Goal: Information Seeking & Learning: Learn about a topic

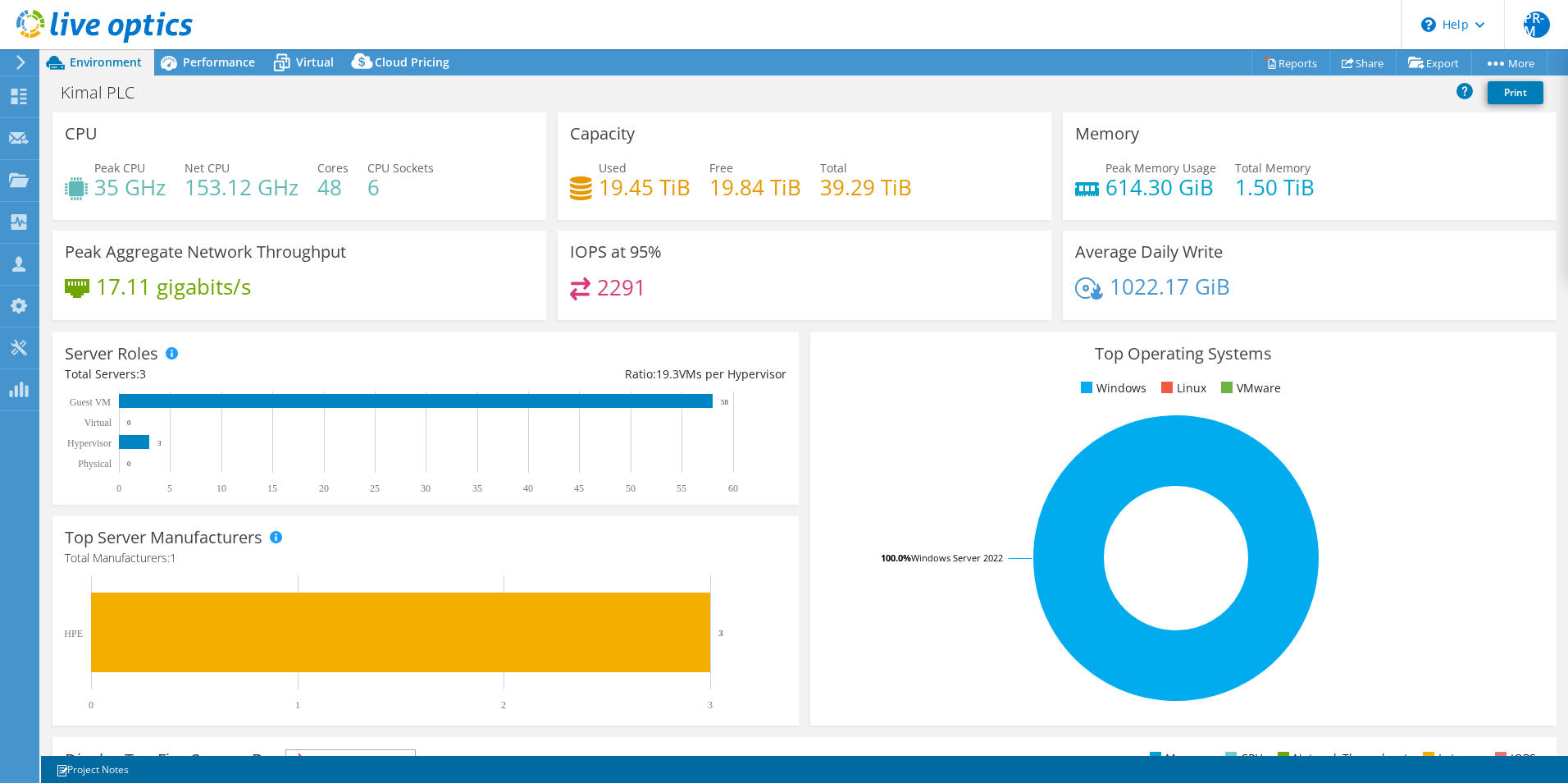
select select "USD"
click at [77, 98] on div "Dashboard" at bounding box center [77, 97] width 77 height 41
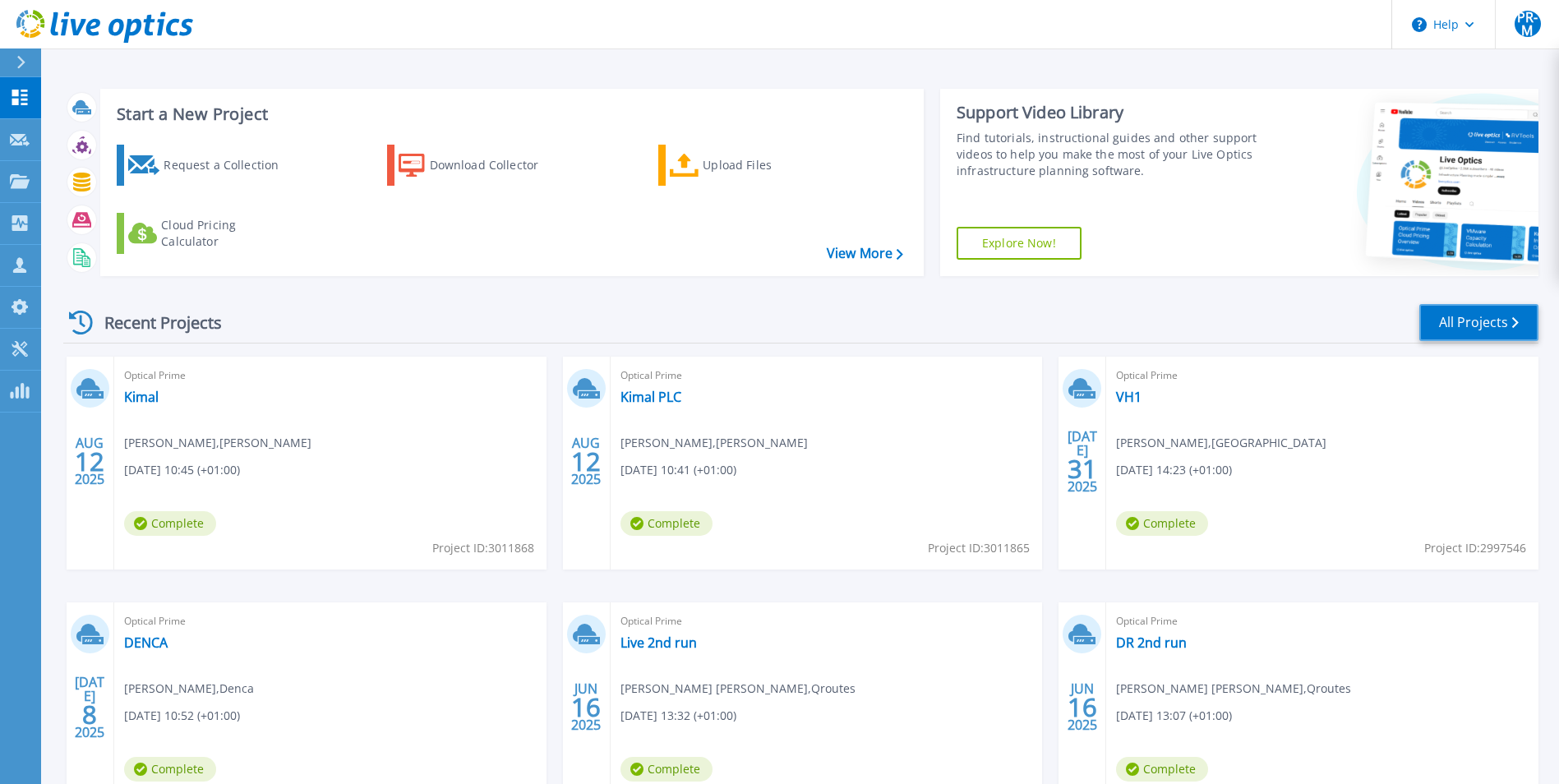
click at [1470, 318] on link "All Projects" at bounding box center [1479, 322] width 120 height 37
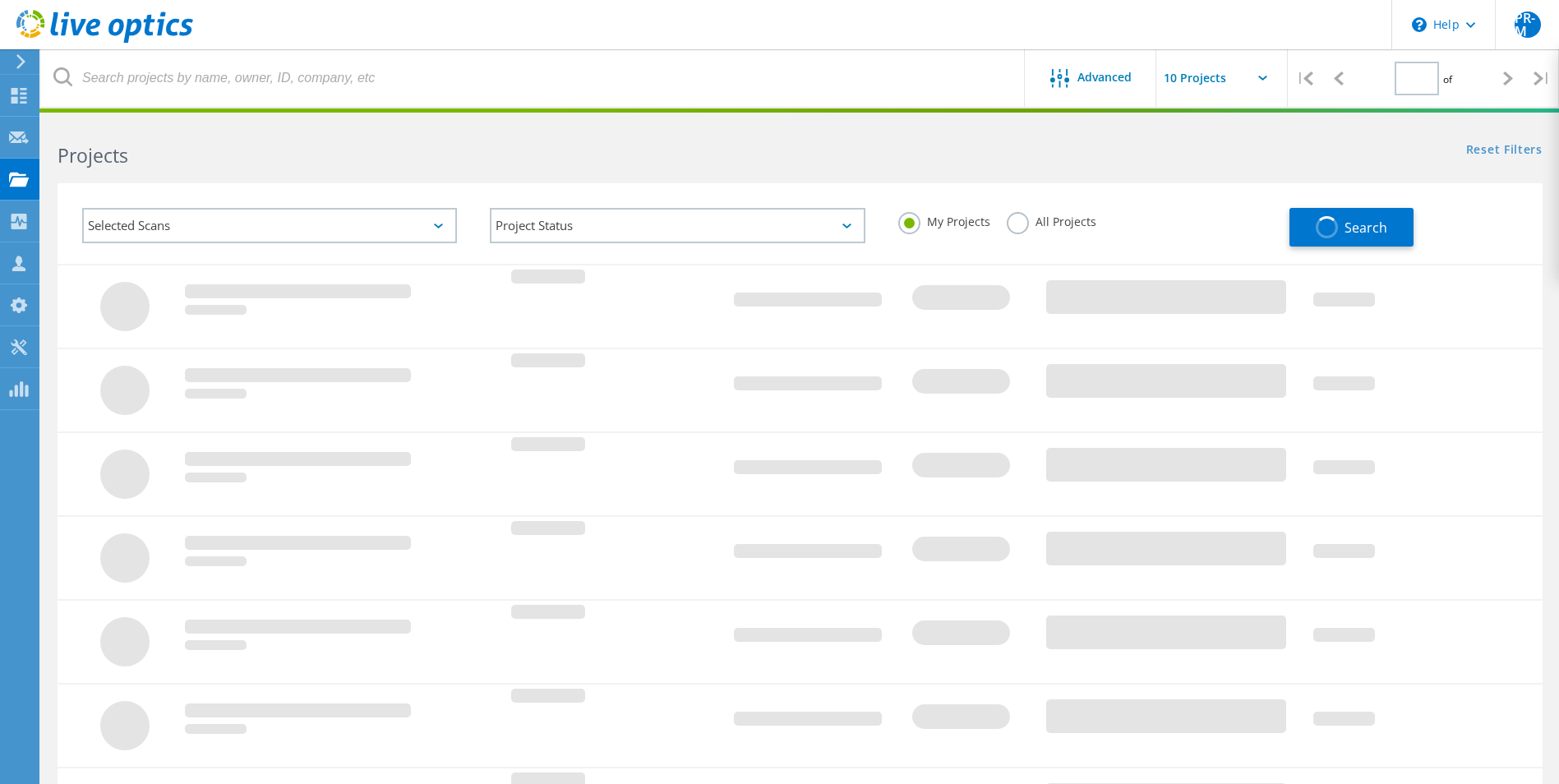
type input "1"
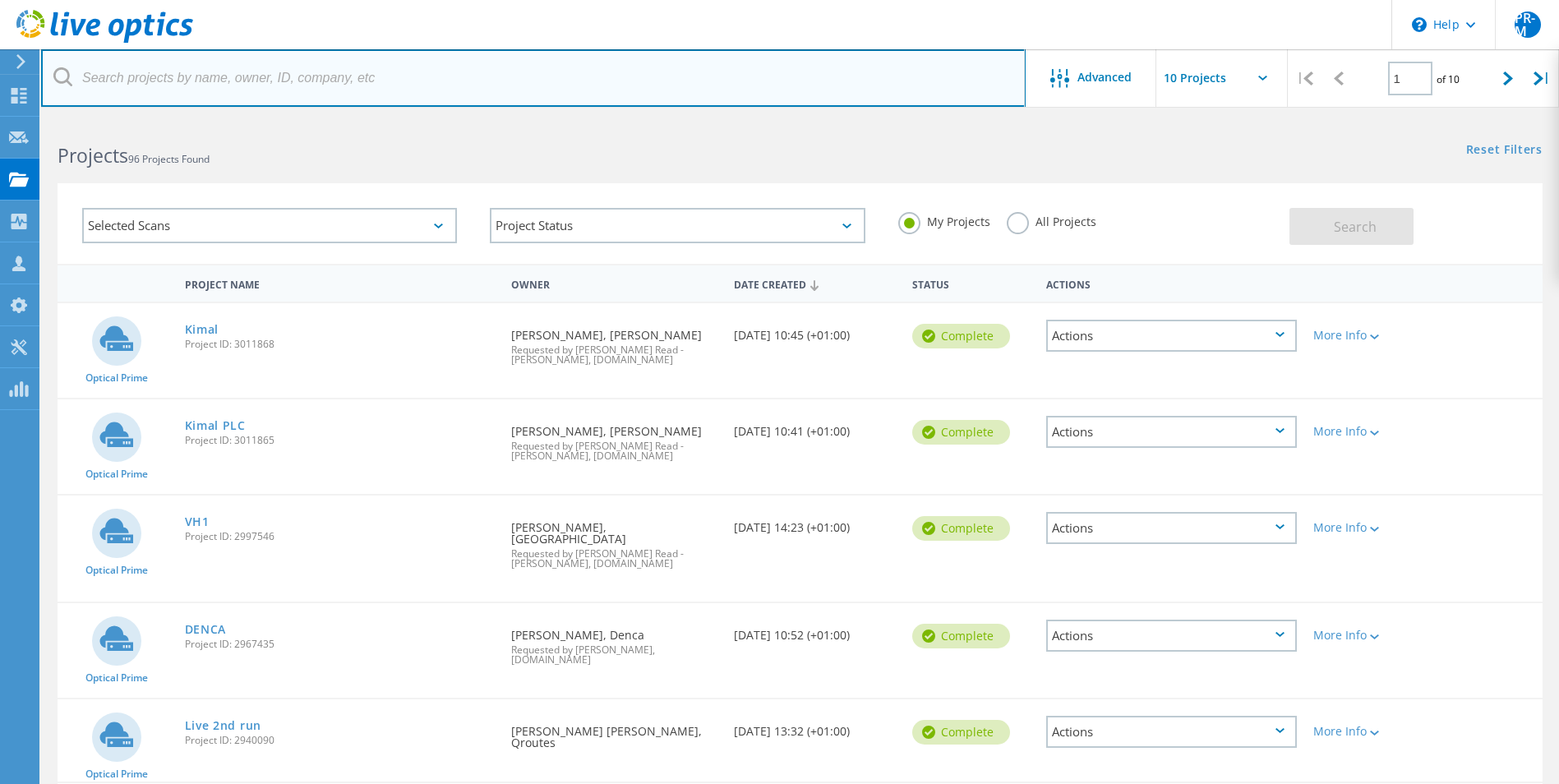
click at [257, 82] on input "text" at bounding box center [533, 78] width 984 height 57
type input "first actuarial"
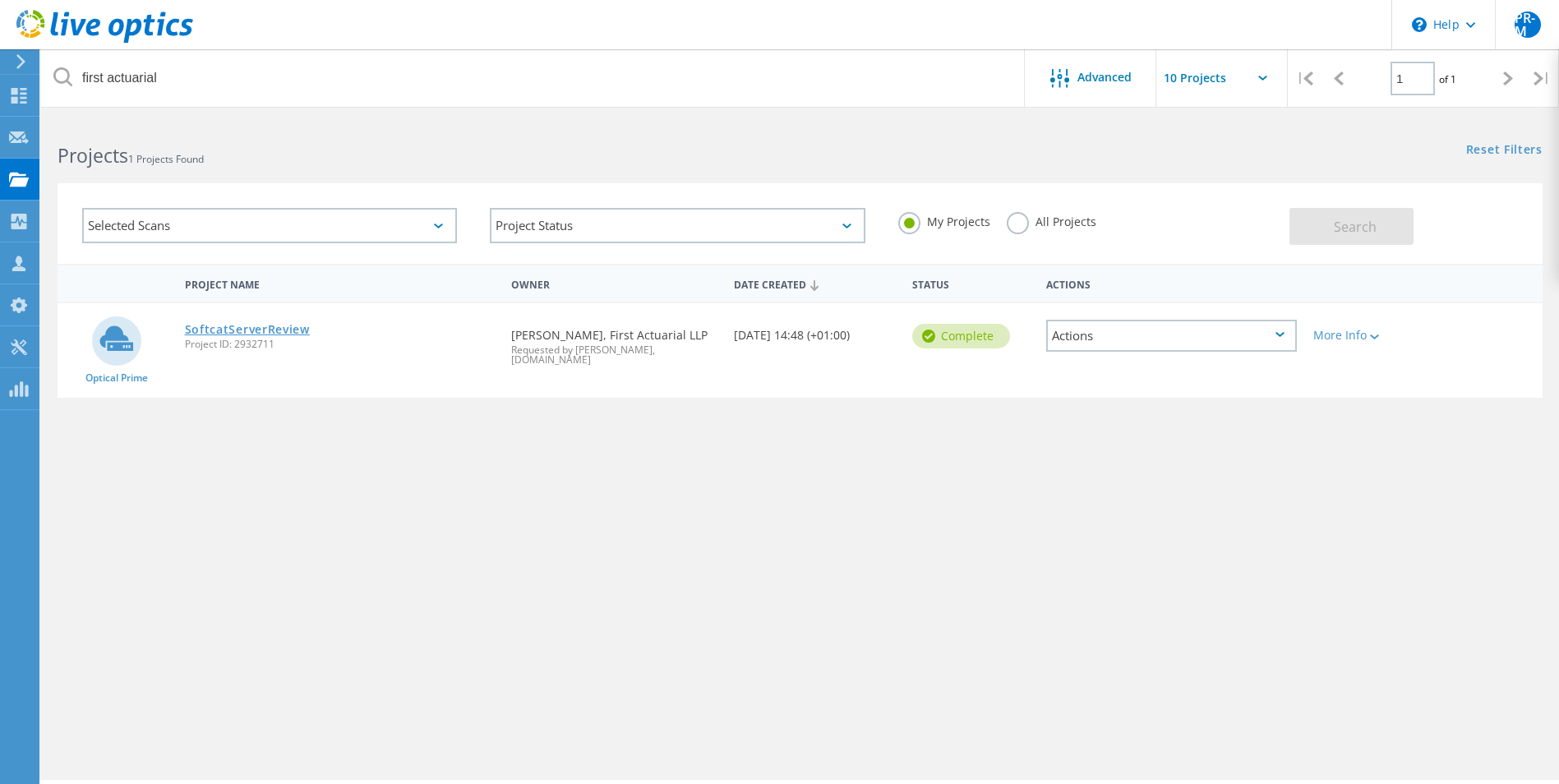
click at [275, 330] on link "SoftcatServerReview" at bounding box center [247, 329] width 125 height 12
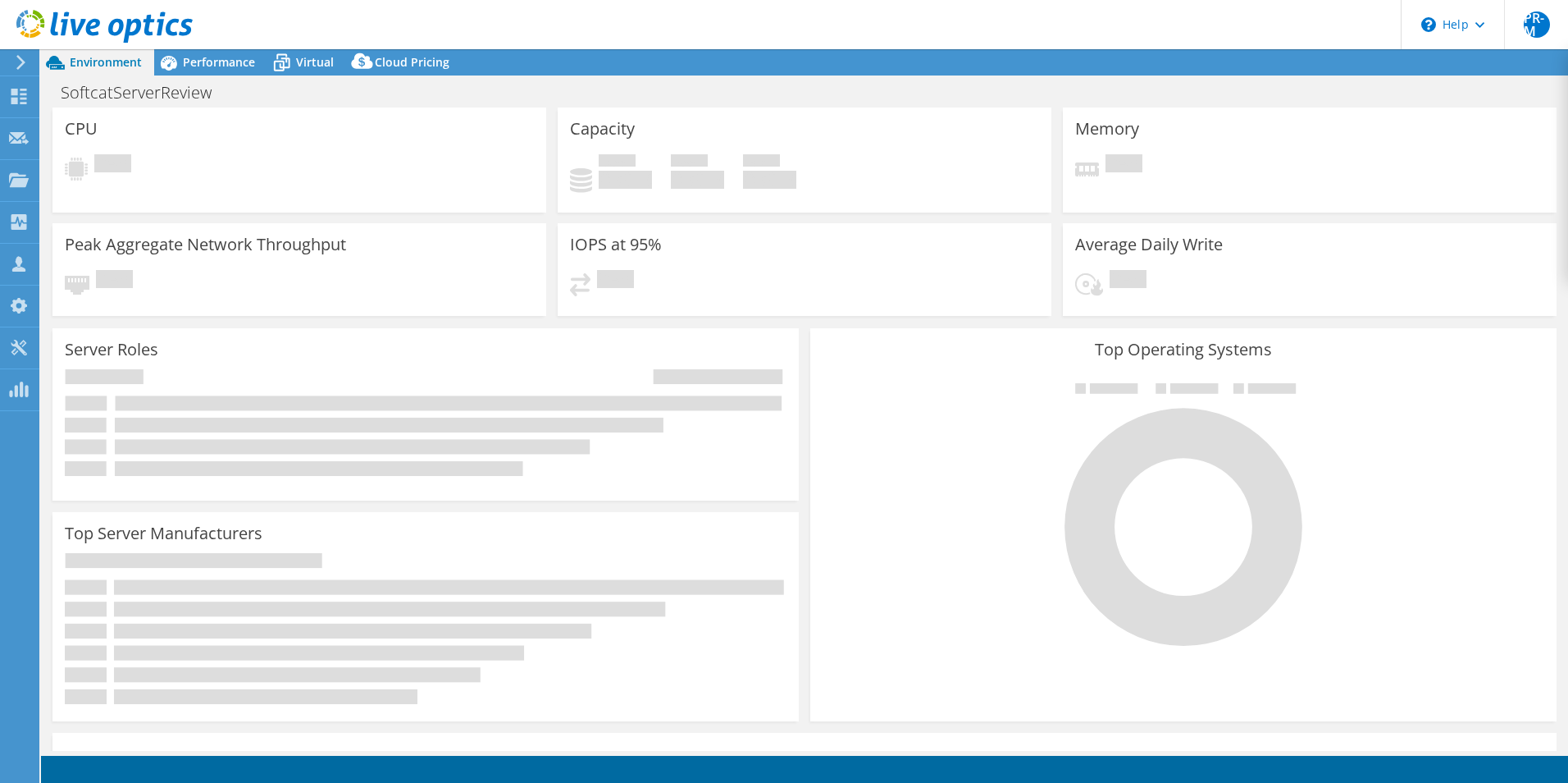
select select "EULondon"
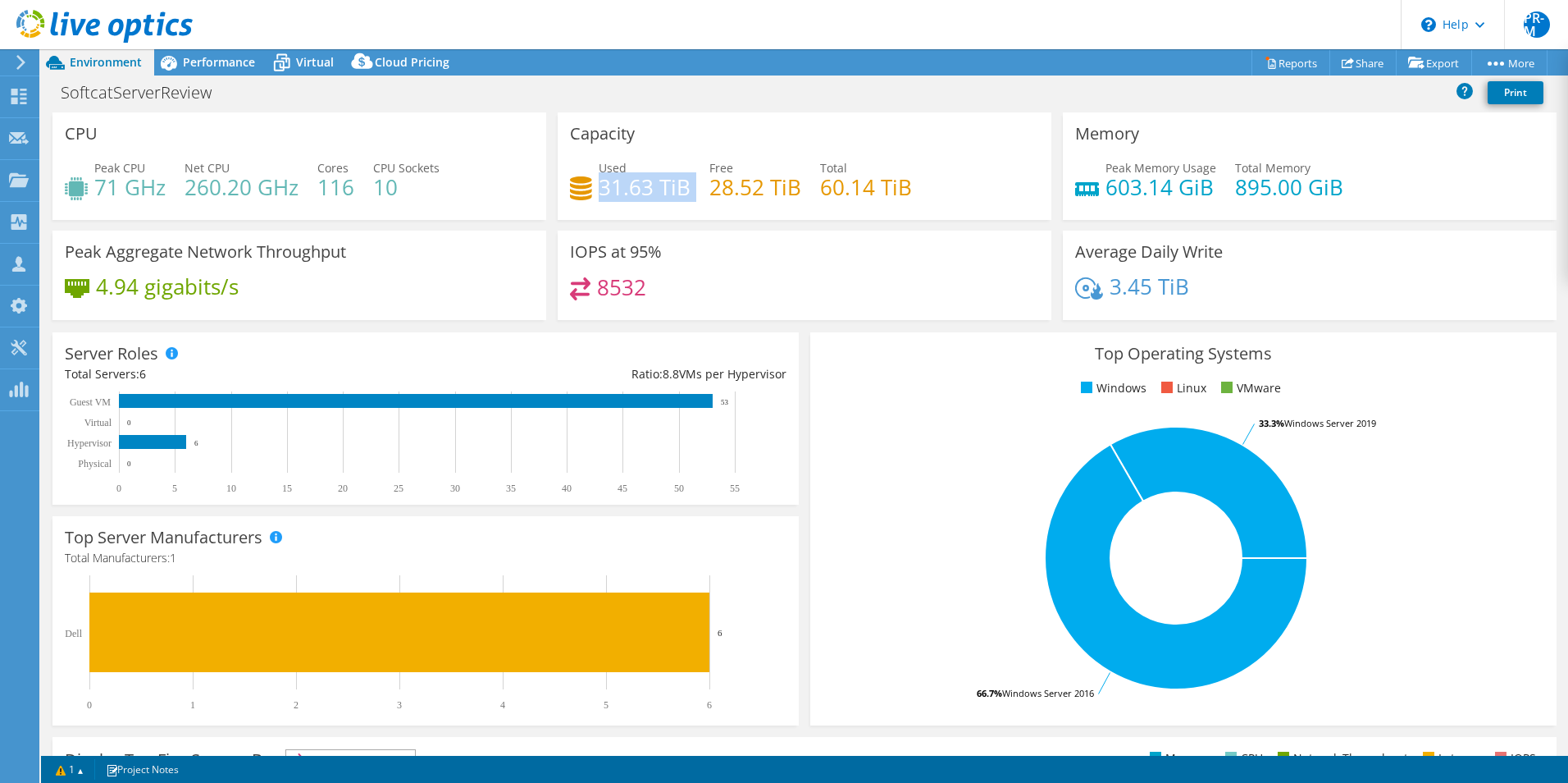
drag, startPoint x: 598, startPoint y: 185, endPoint x: 694, endPoint y: 197, distance: 96.7
click at [693, 197] on div "Used 31.63 TiB Free 28.52 TiB Total 60.14 TiB" at bounding box center [804, 186] width 469 height 53
click at [922, 1] on header "PR-M Partner Team Member [PERSON_NAME] - [PERSON_NAME] [PERSON_NAME][EMAIL_ADDR…" at bounding box center [784, 24] width 1568 height 49
click at [955, 415] on rect at bounding box center [1176, 558] width 707 height 287
drag, startPoint x: 452, startPoint y: 284, endPoint x: 500, endPoint y: 266, distance: 51.3
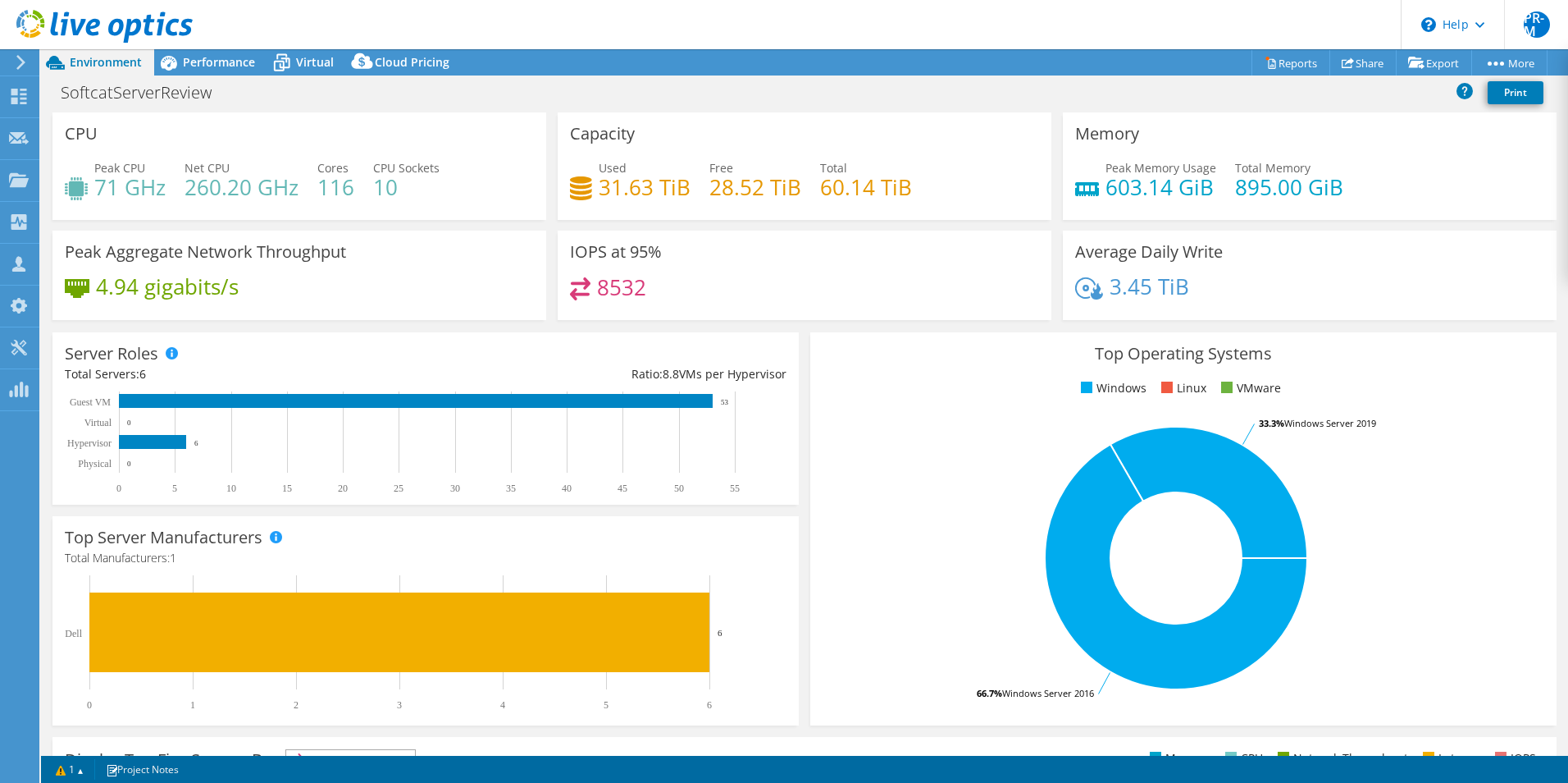
click at [452, 283] on div "4.94 gigabits/s" at bounding box center [299, 294] width 469 height 35
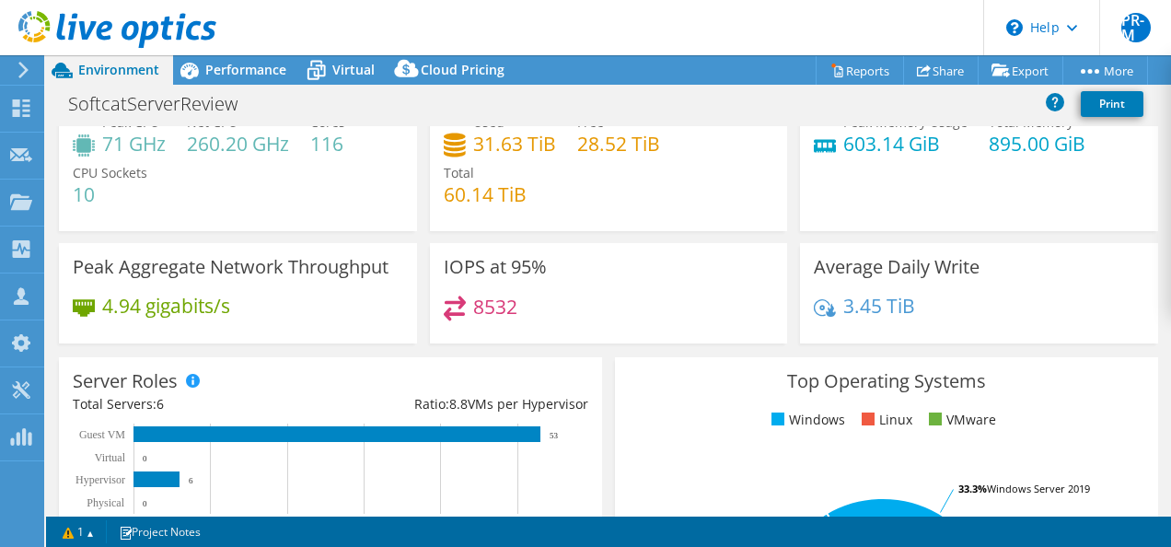
scroll to position [92, 0]
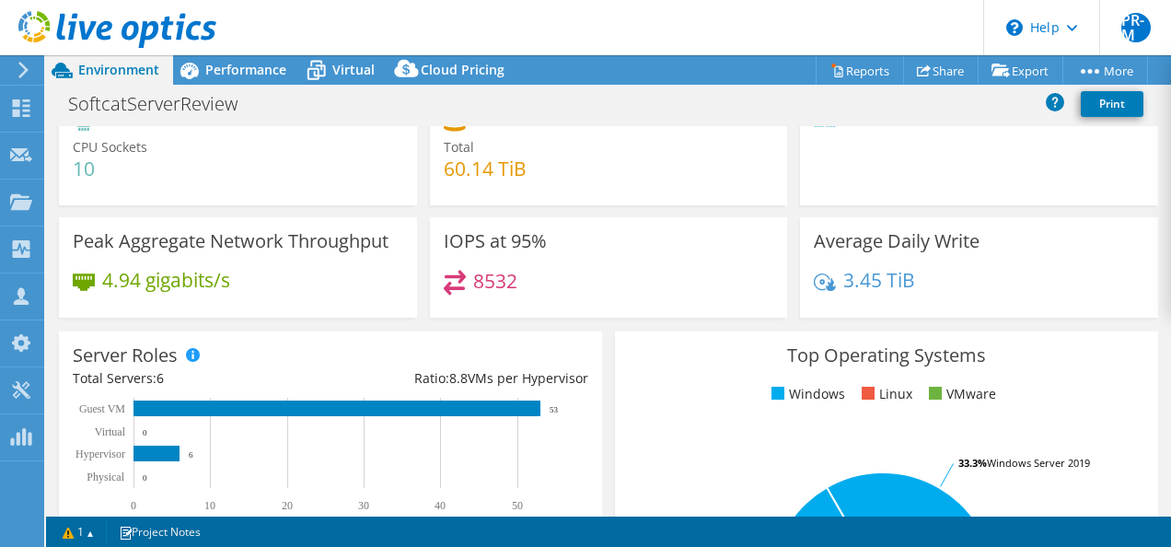
click at [233, 11] on header "PR-M Partner Team Member [PERSON_NAME] - [PERSON_NAME] [PERSON_NAME][EMAIL_ADDR…" at bounding box center [585, 27] width 1171 height 55
drag, startPoint x: 471, startPoint y: 283, endPoint x: 513, endPoint y: 282, distance: 42.4
click at [513, 282] on div "8532" at bounding box center [609, 290] width 331 height 40
copy h4 "8532"
click at [217, 162] on div "Peak CPU 71 GHz Net CPU 260.20 GHz Cores 116 CPU Sockets 10" at bounding box center [238, 142] width 331 height 111
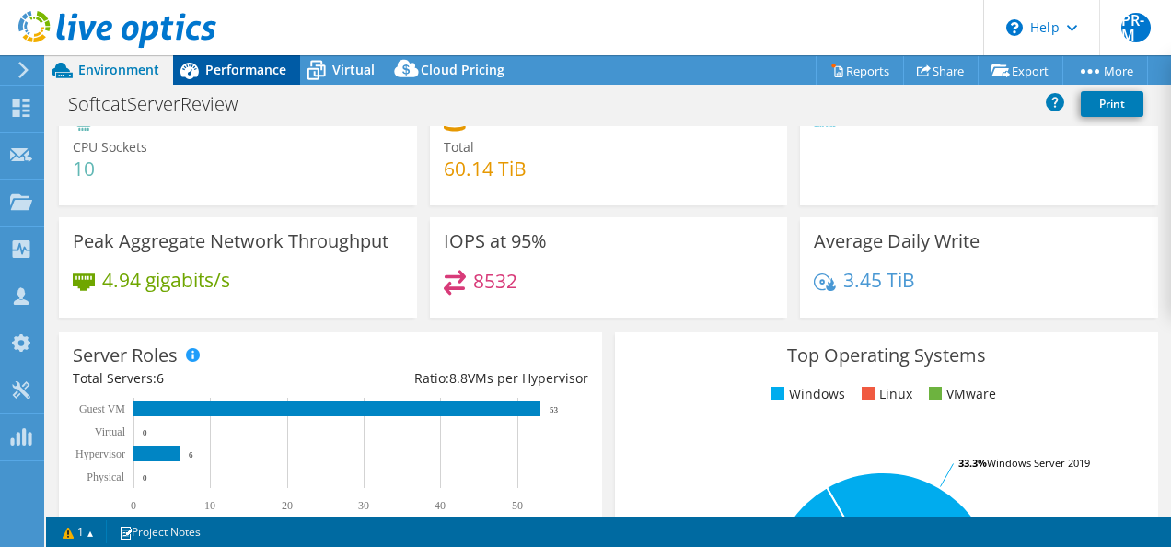
click at [265, 73] on span "Performance" at bounding box center [245, 69] width 81 height 17
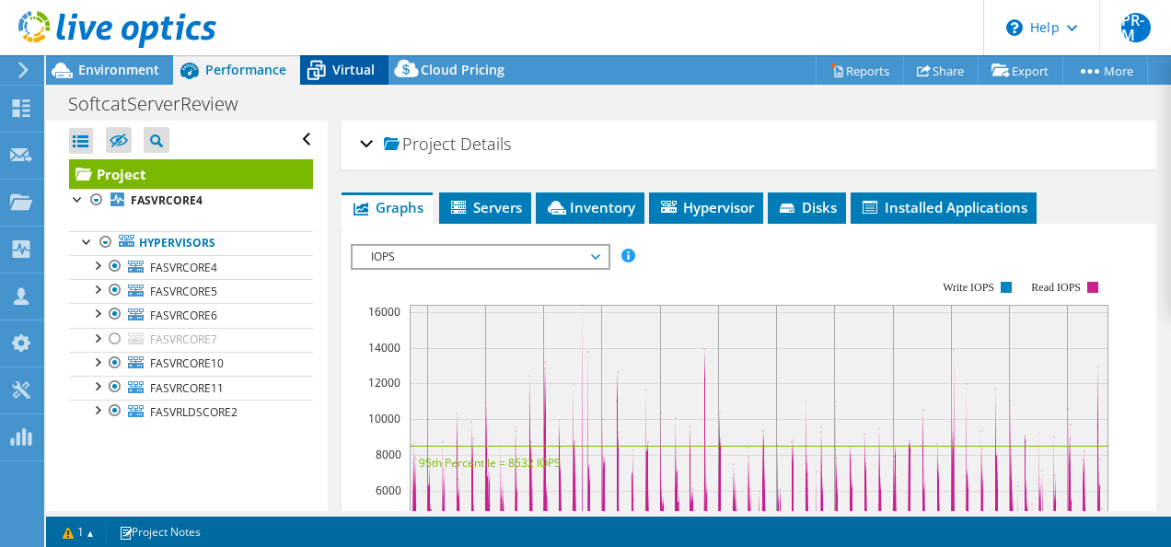
click at [326, 61] on icon at bounding box center [316, 70] width 32 height 32
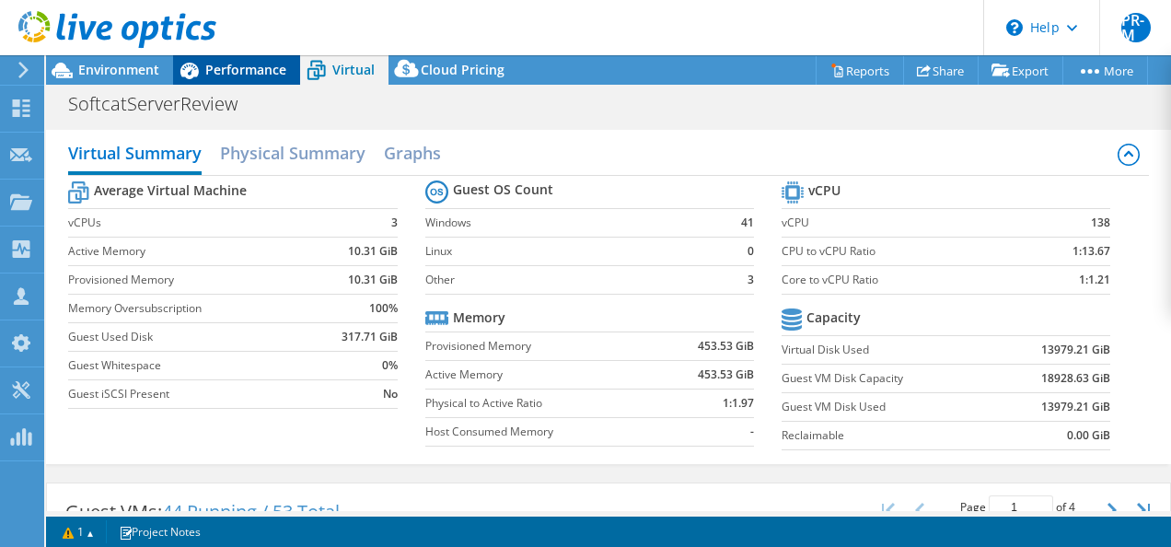
click at [254, 69] on span "Performance" at bounding box center [245, 69] width 81 height 17
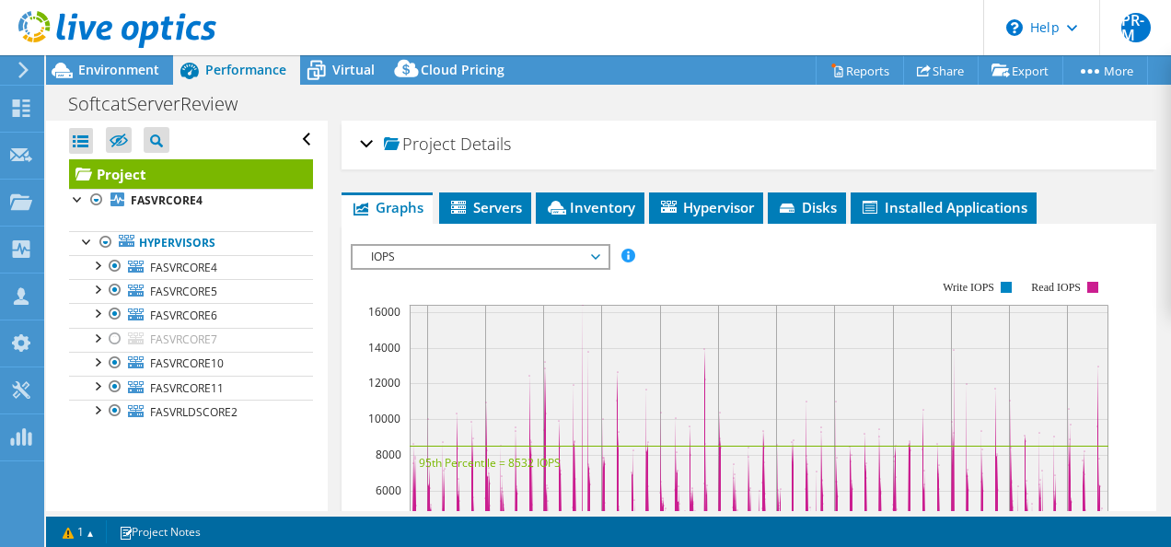
click at [368, 142] on div "Project Details" at bounding box center [749, 145] width 779 height 40
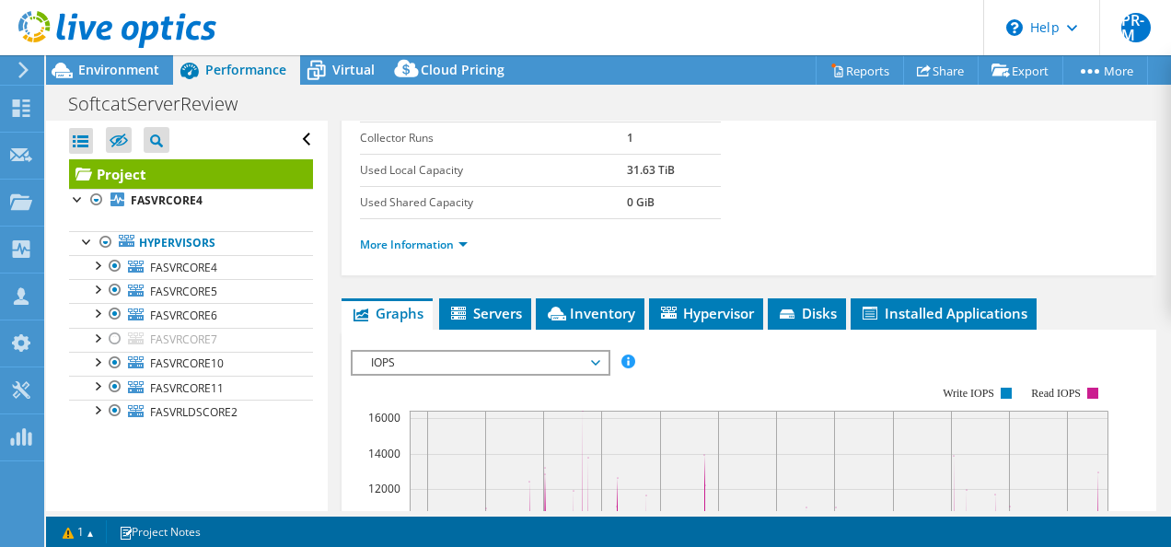
scroll to position [276, 0]
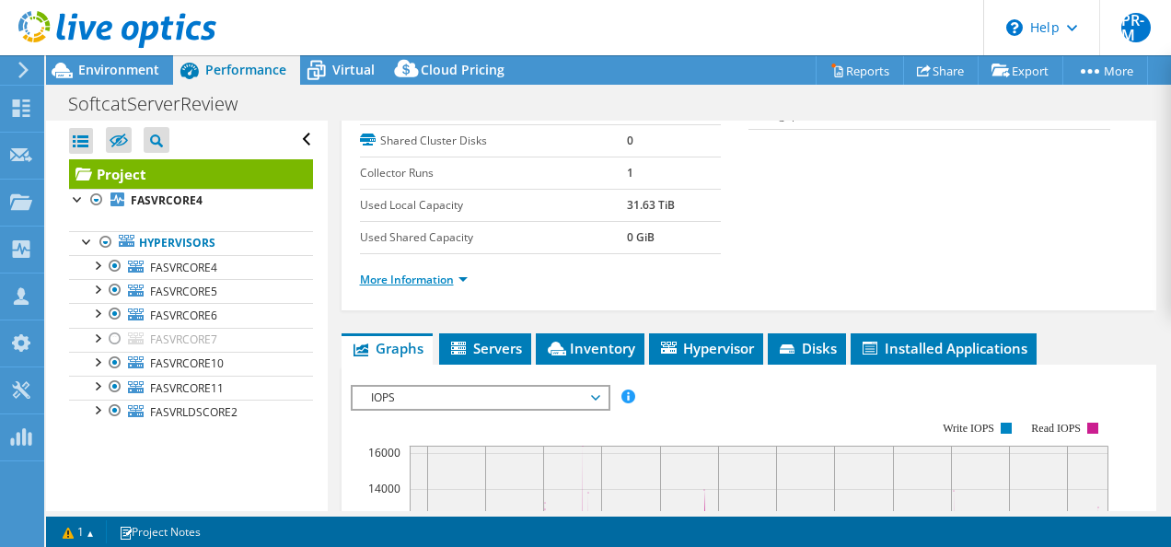
click at [464, 287] on link "More Information" at bounding box center [414, 280] width 108 height 16
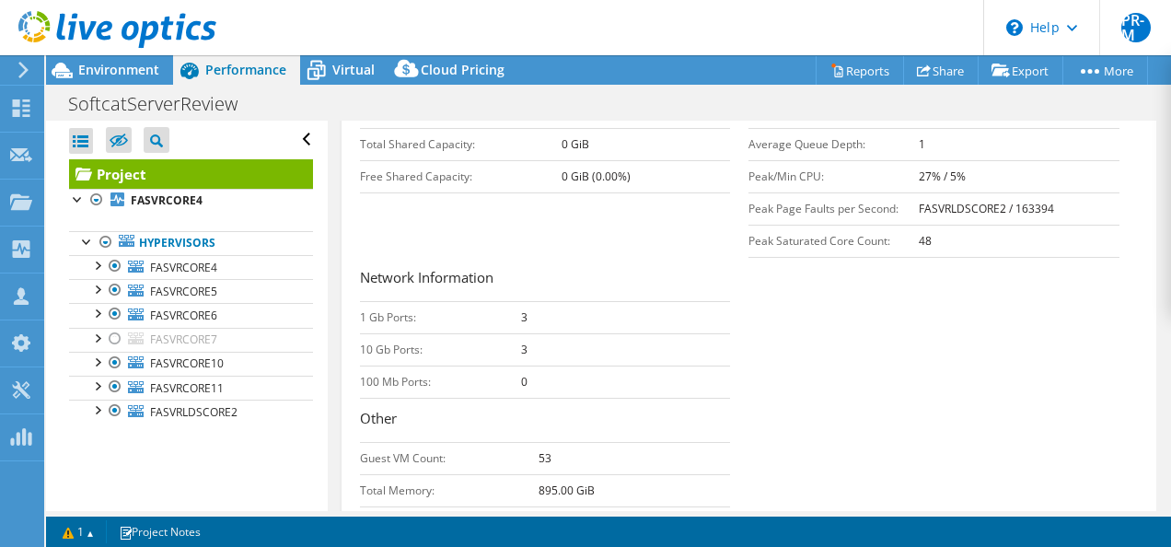
scroll to position [460, 0]
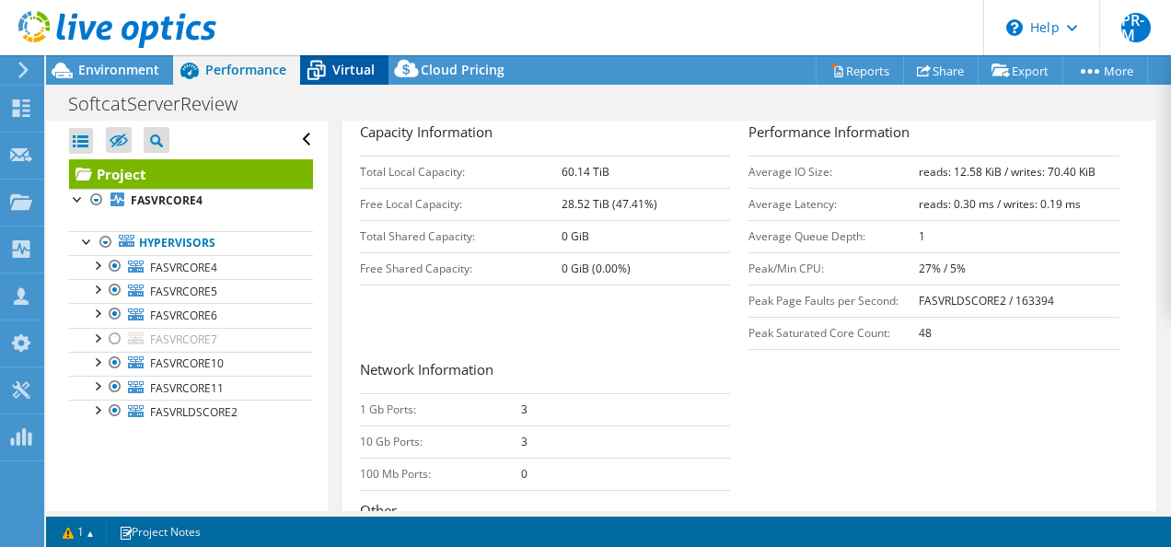
click at [337, 77] on span "Virtual" at bounding box center [353, 69] width 42 height 17
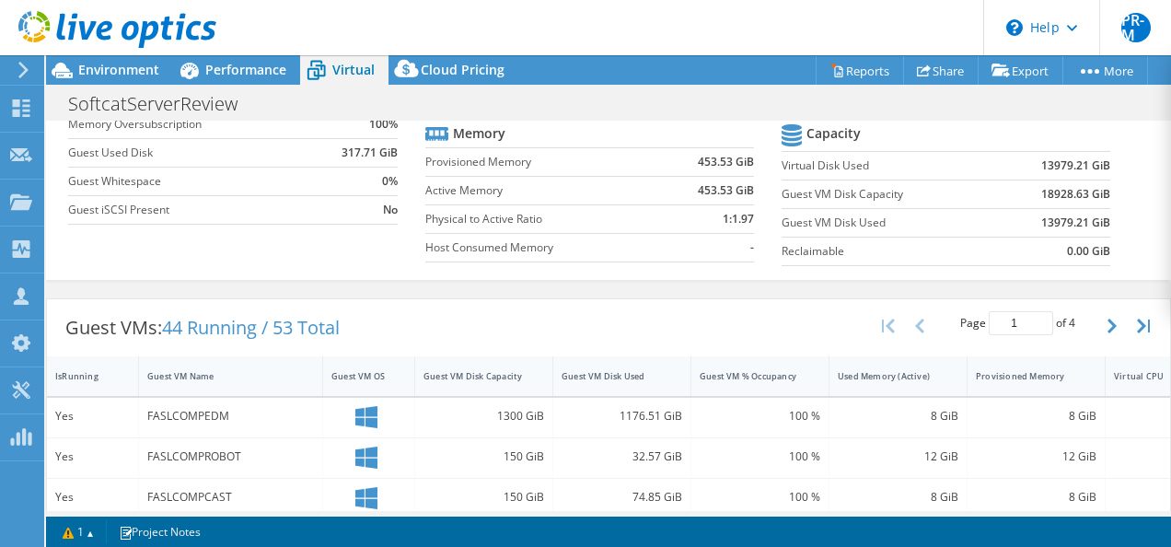
scroll to position [0, 0]
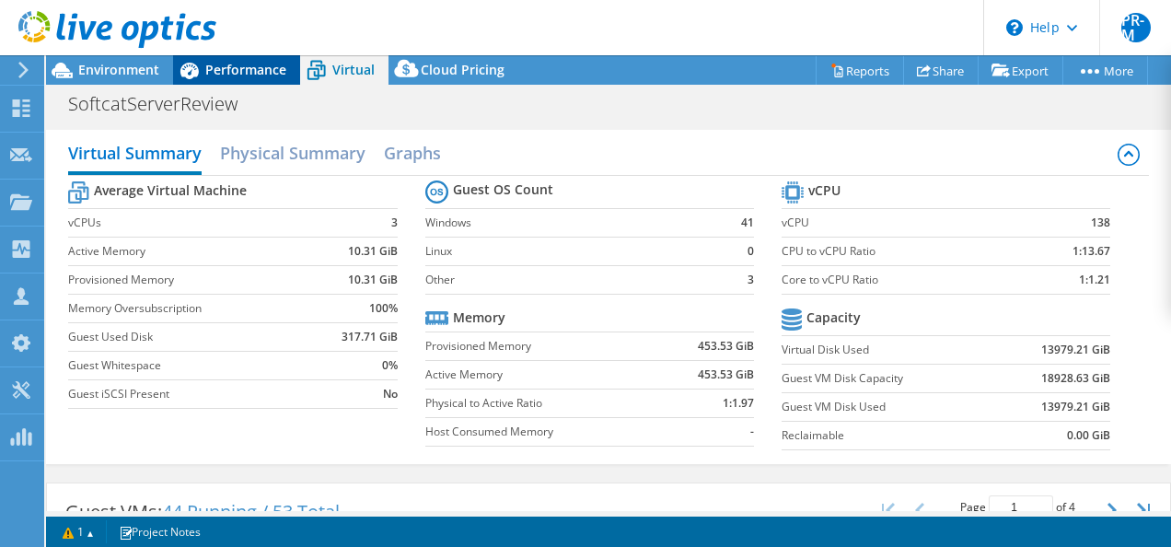
click at [247, 68] on span "Performance" at bounding box center [245, 69] width 81 height 17
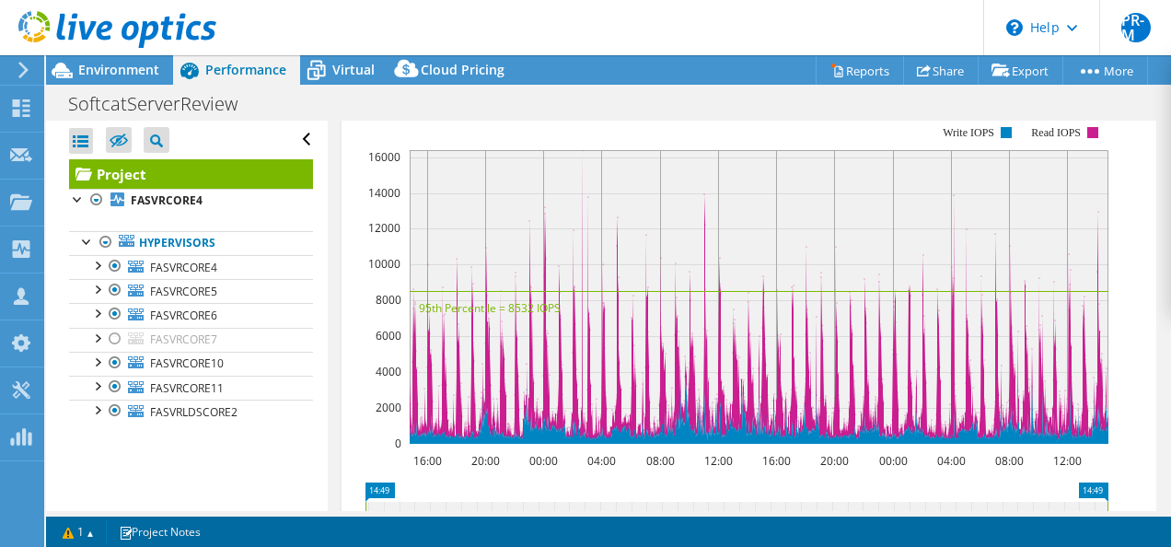
scroll to position [921, 0]
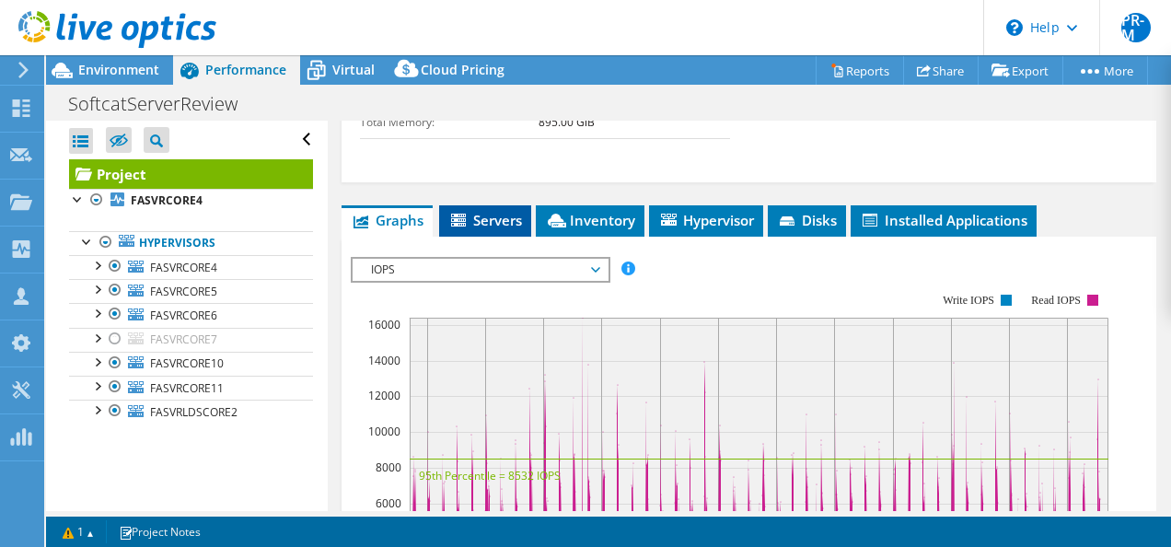
click at [481, 229] on span "Servers" at bounding box center [486, 220] width 74 height 18
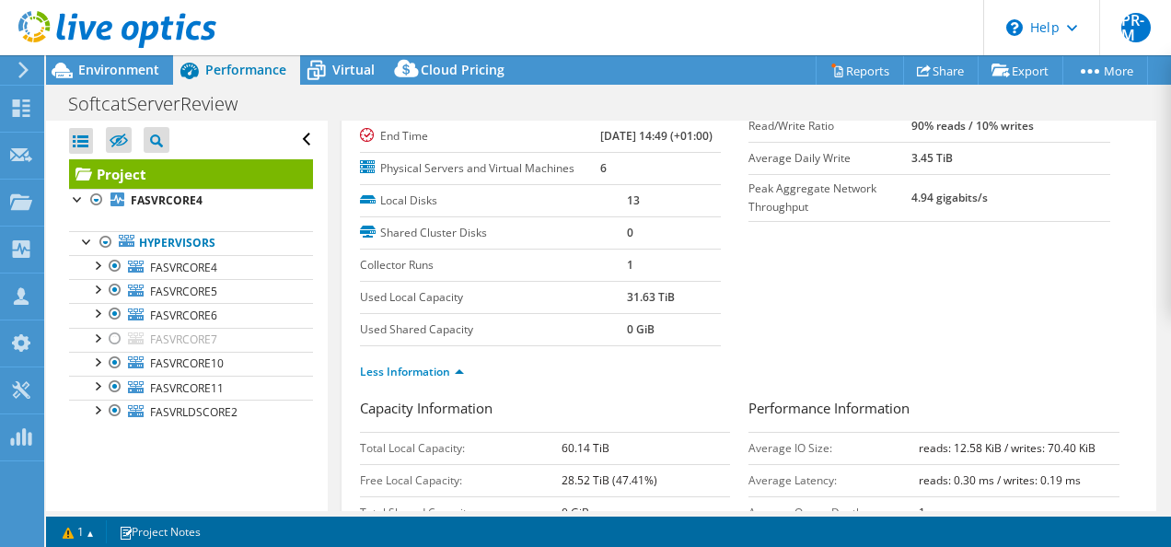
scroll to position [0, 0]
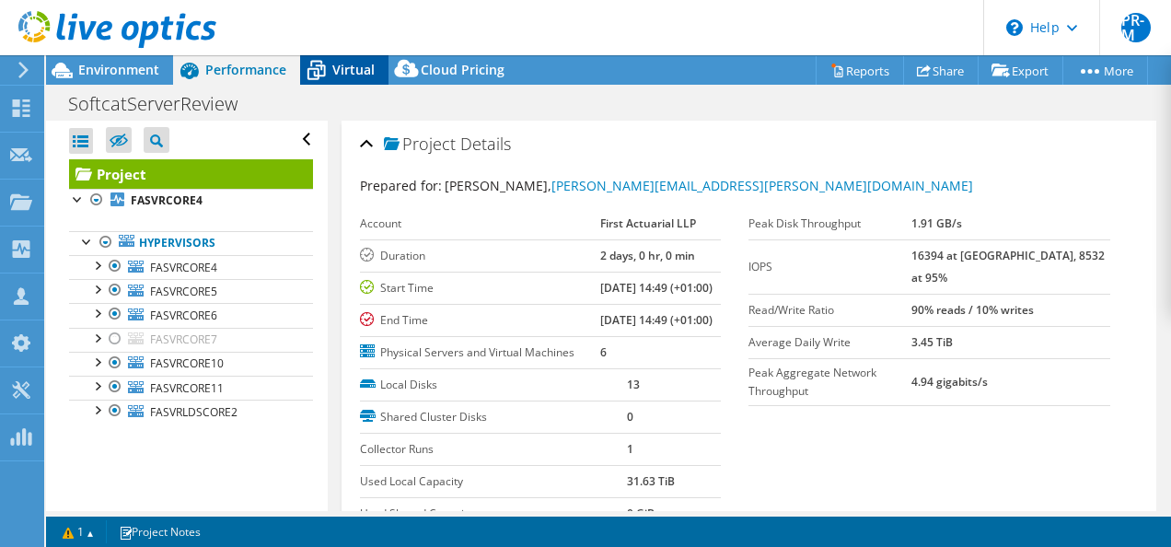
click at [363, 66] on span "Virtual" at bounding box center [353, 69] width 42 height 17
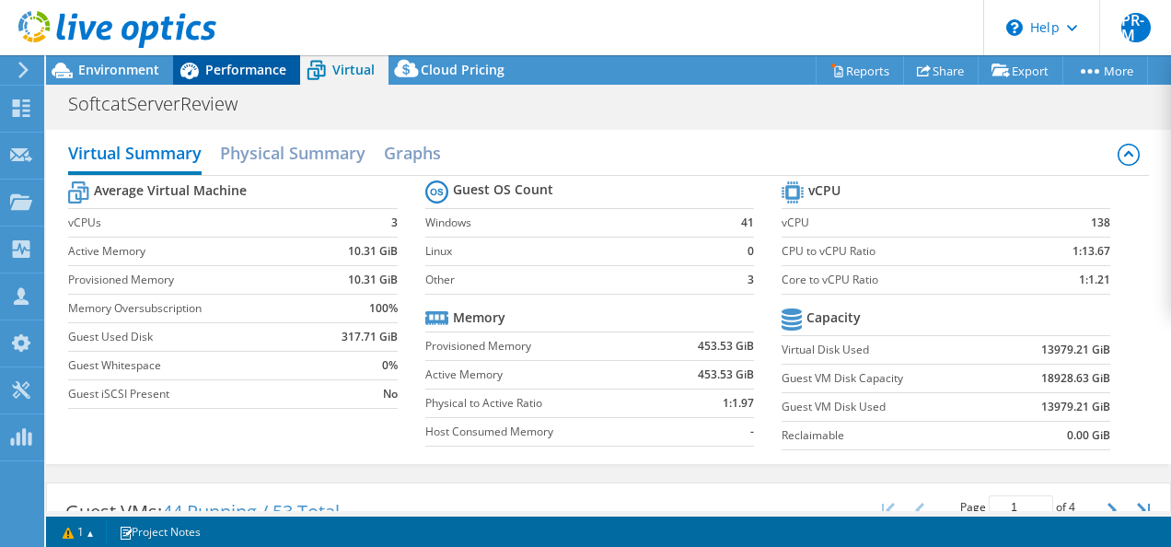
click at [239, 69] on span "Performance" at bounding box center [245, 69] width 81 height 17
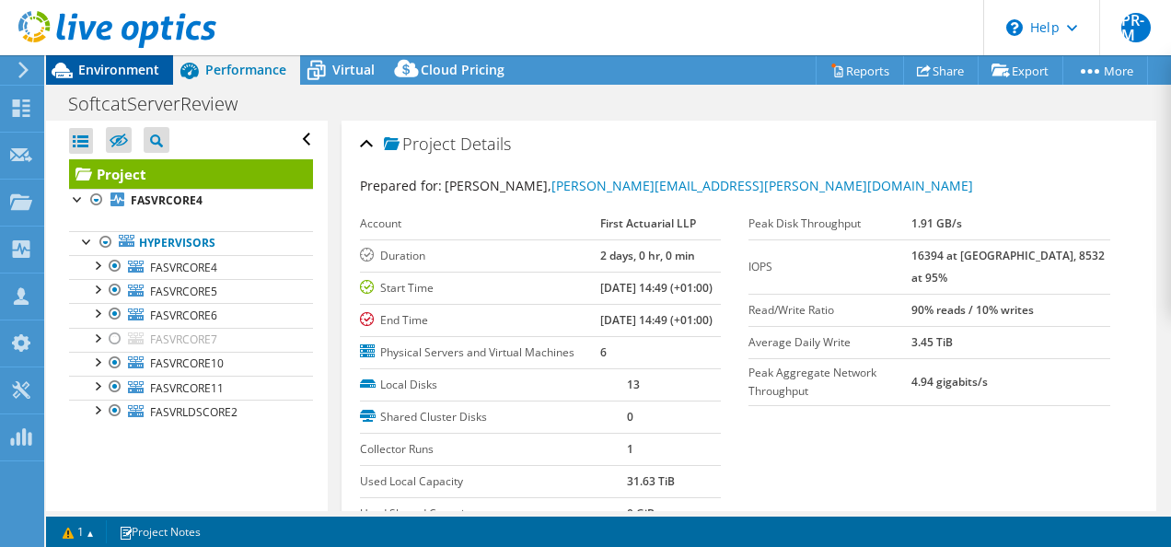
click at [120, 71] on span "Environment" at bounding box center [118, 69] width 81 height 17
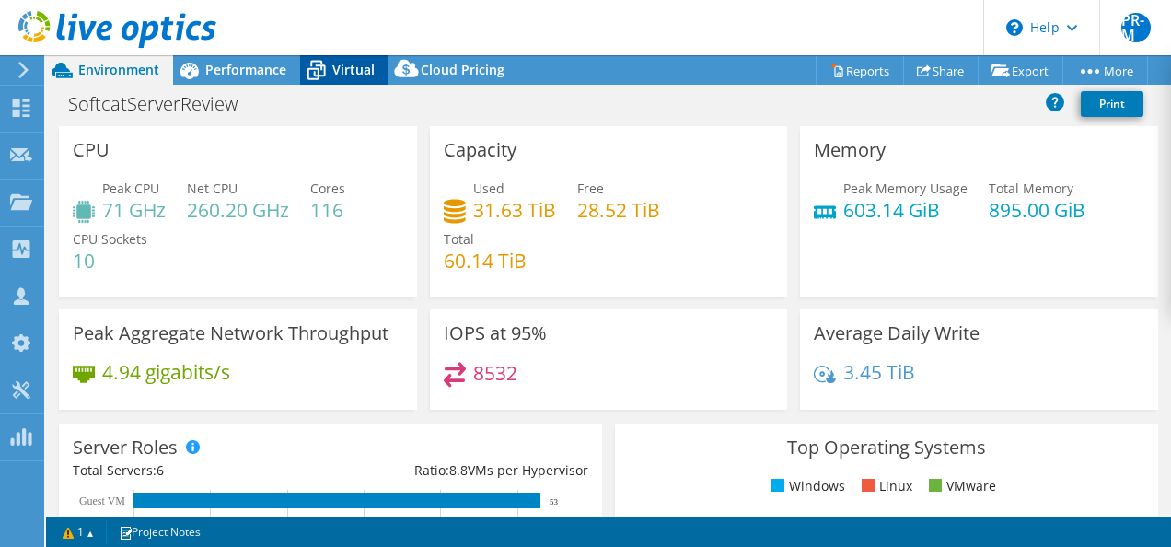
click at [330, 68] on icon at bounding box center [316, 70] width 32 height 32
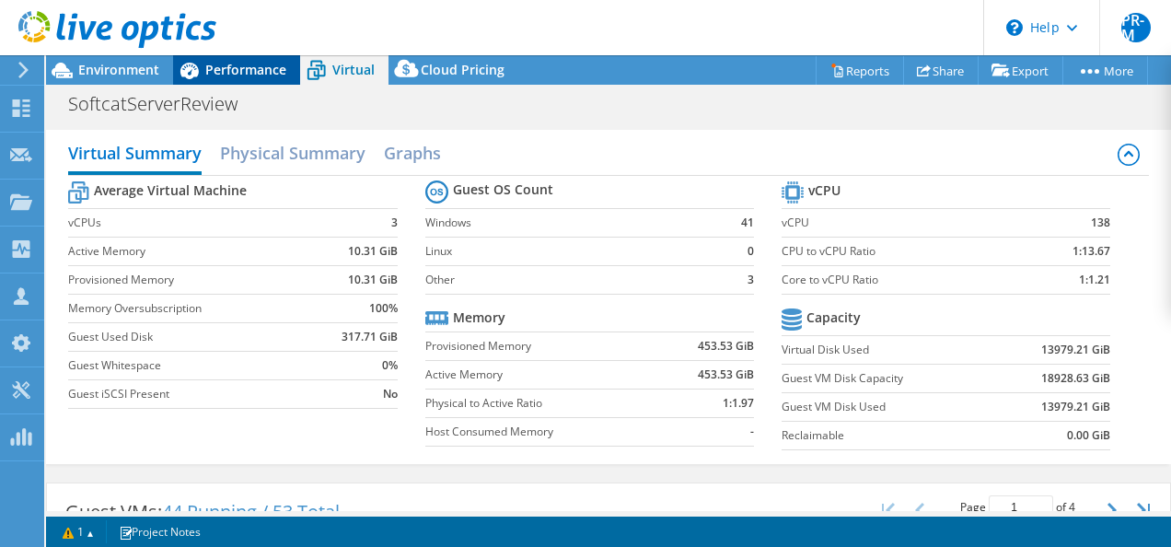
click at [253, 69] on span "Performance" at bounding box center [245, 69] width 81 height 17
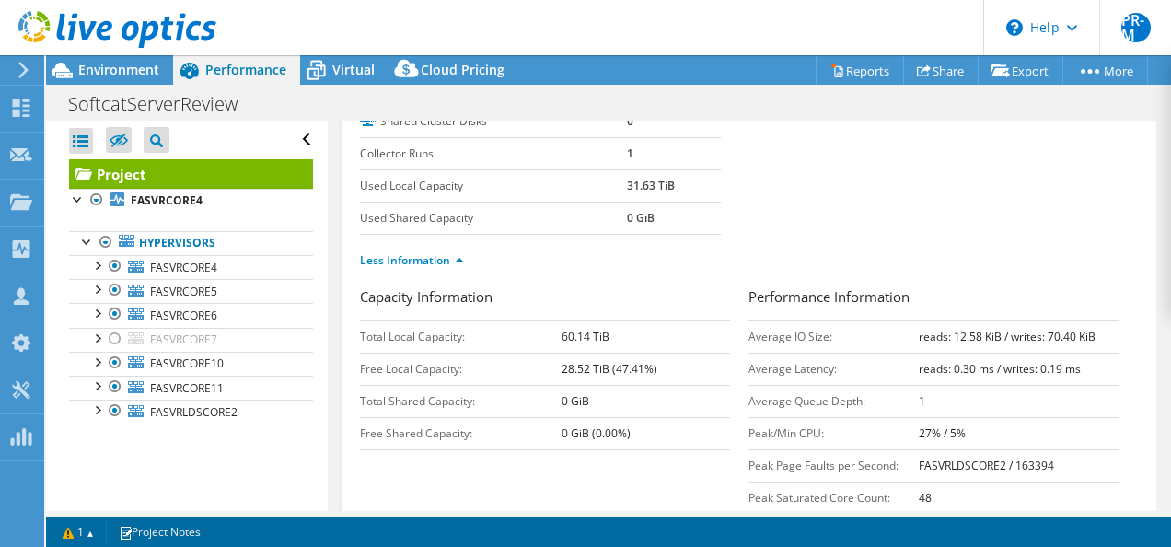
scroll to position [368, 0]
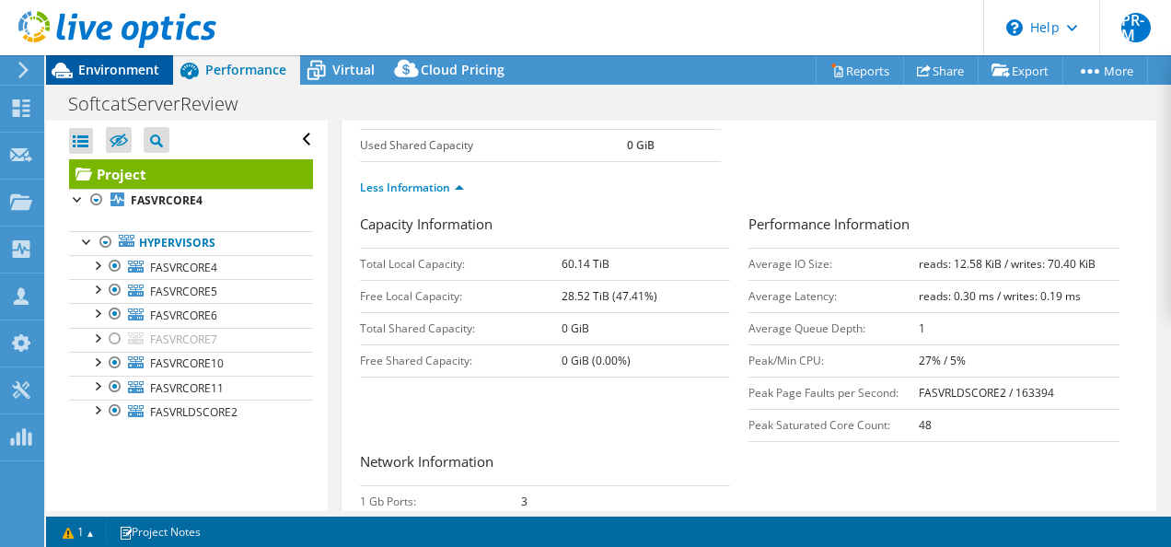
click at [131, 69] on span "Environment" at bounding box center [118, 69] width 81 height 17
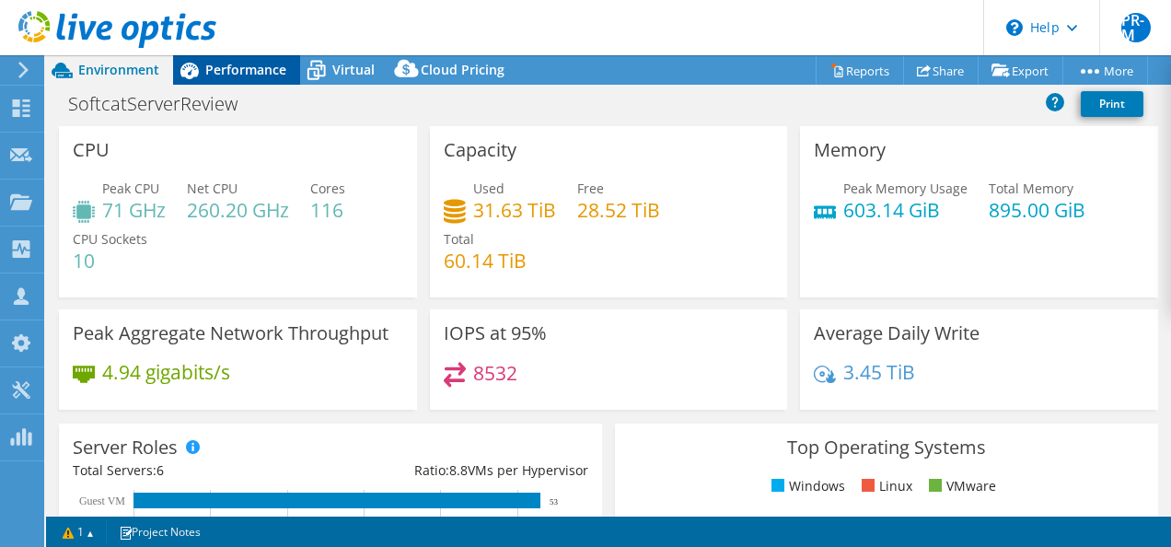
click at [258, 73] on span "Performance" at bounding box center [245, 69] width 81 height 17
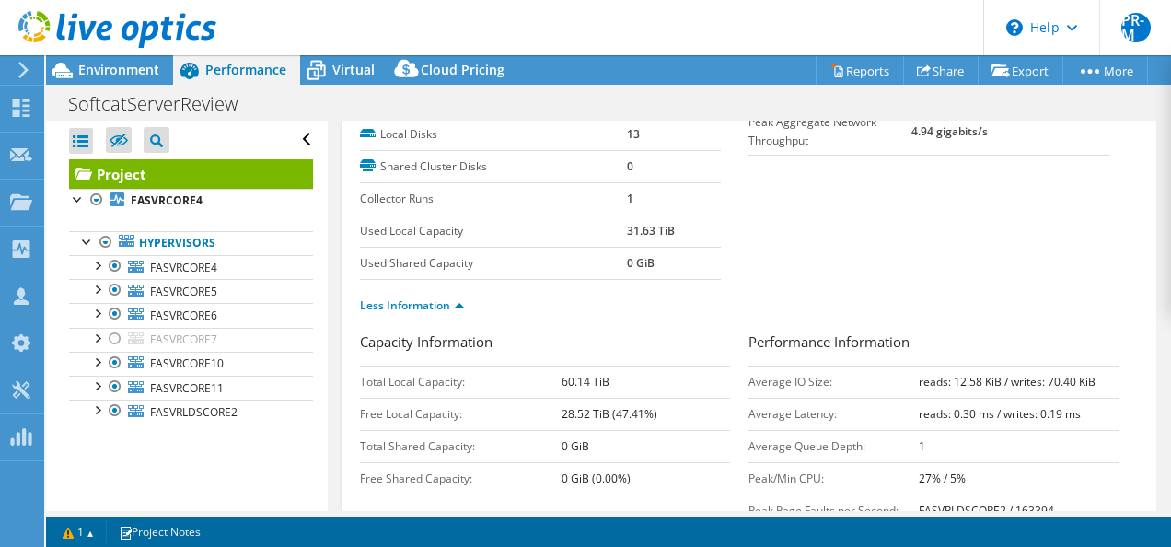
scroll to position [0, 0]
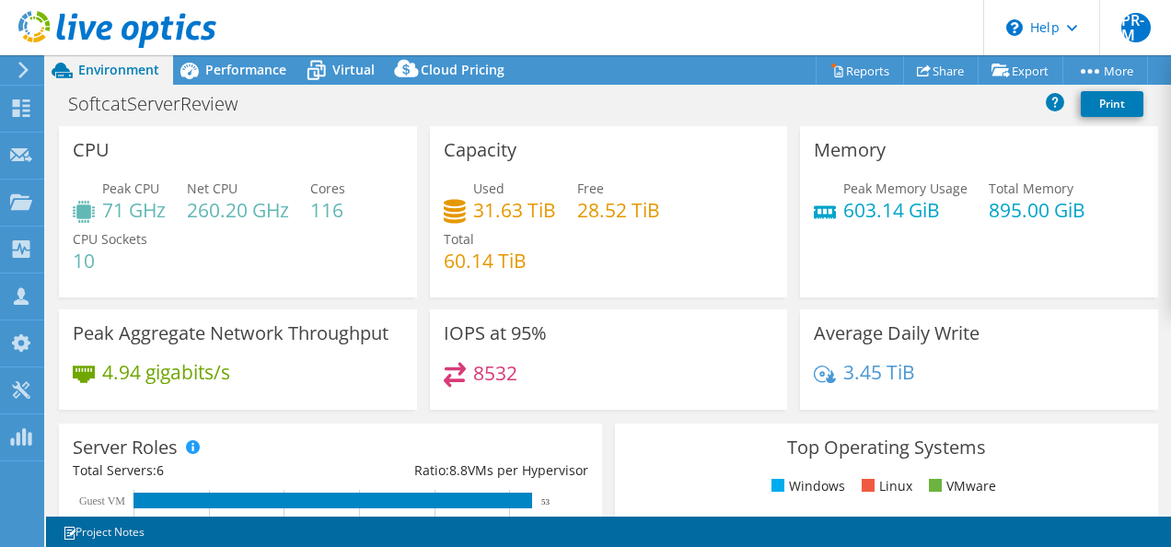
select select "EULondon"
select select "USD"
